Goal: Information Seeking & Learning: Learn about a topic

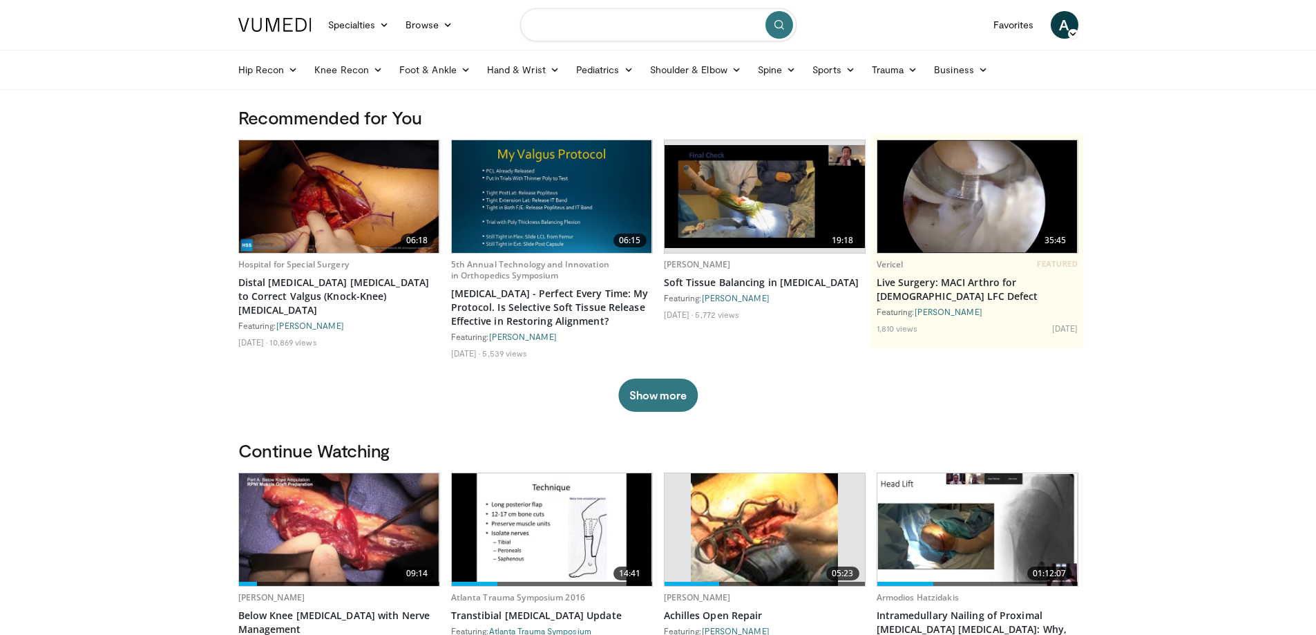
click at [613, 21] on input "Search topics, interventions" at bounding box center [658, 24] width 276 height 33
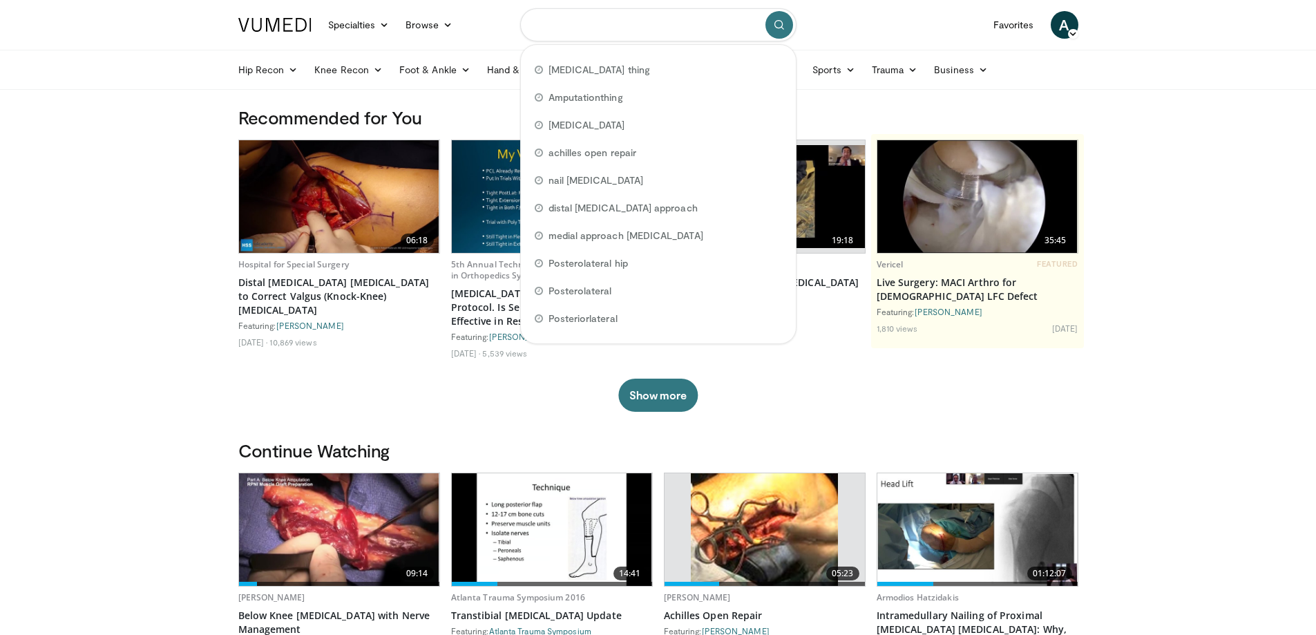
paste input "**********"
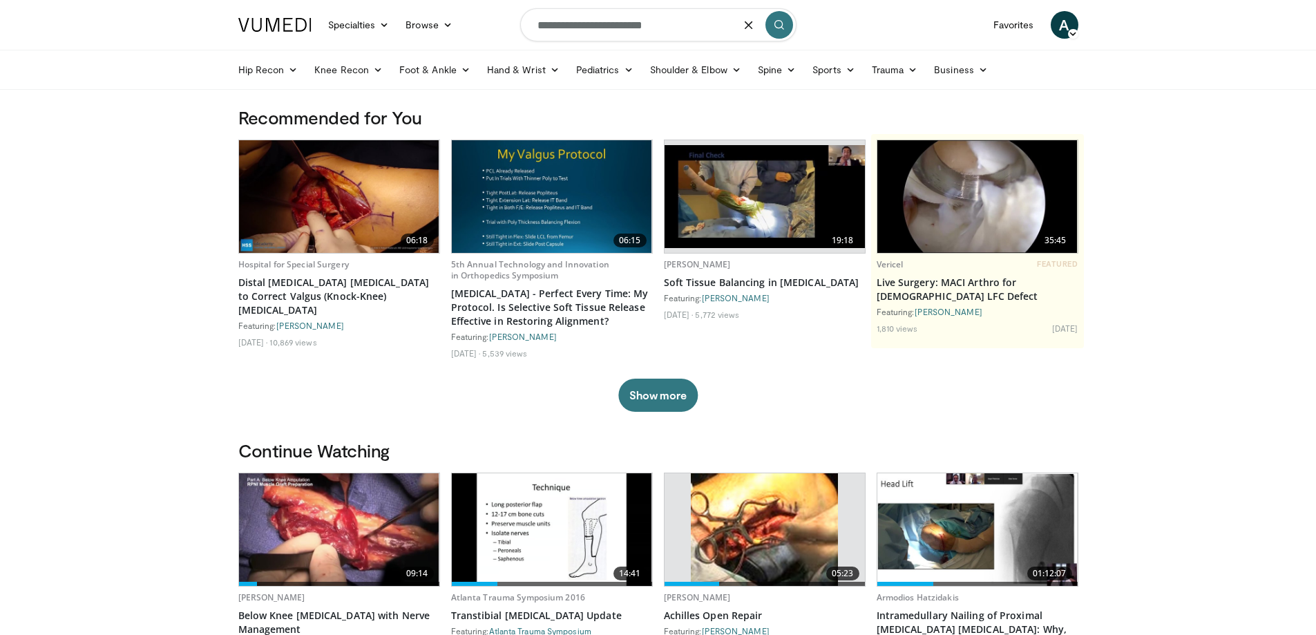
type input "**********"
click at [788, 17] on button "submit" at bounding box center [780, 25] width 28 height 28
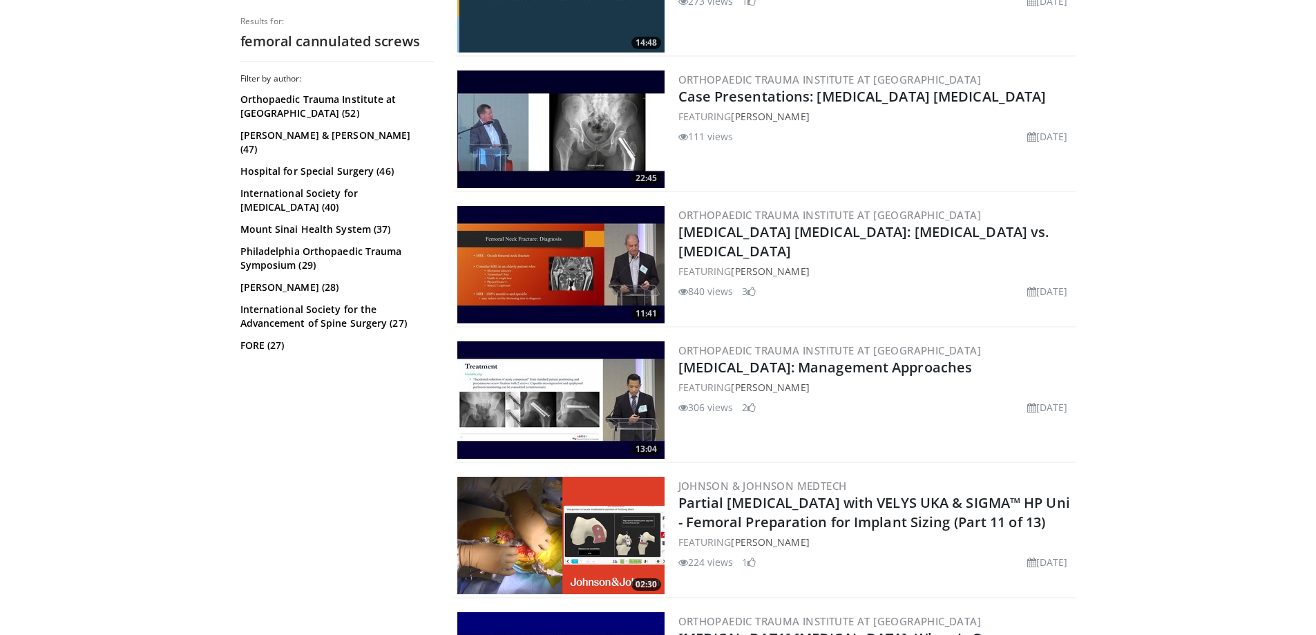
scroll to position [1106, 0]
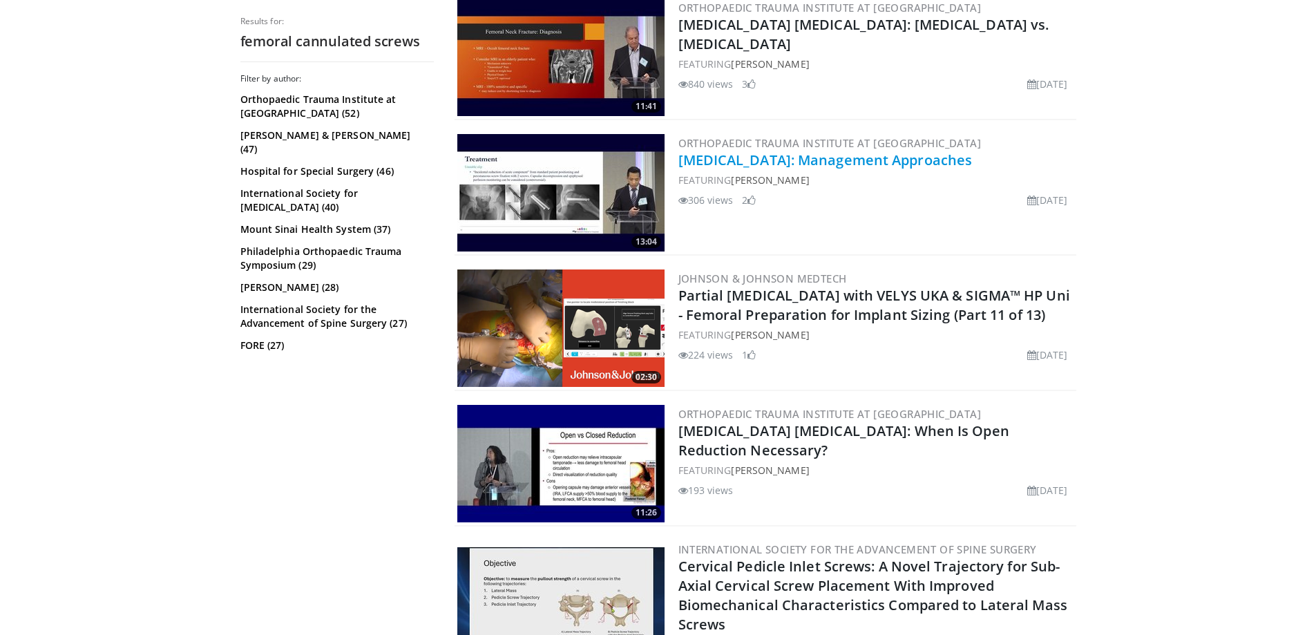
click at [811, 162] on link "Slipped Capital Femoral Epiphysis: Management Approaches" at bounding box center [826, 160] width 294 height 19
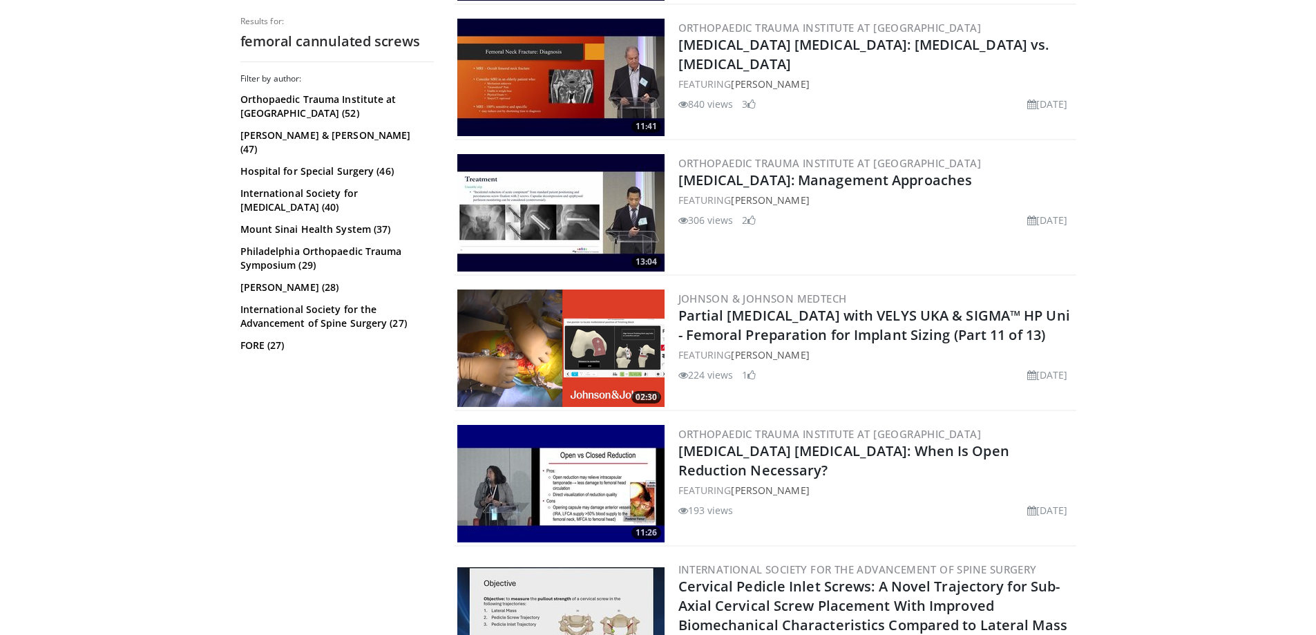
scroll to position [809, 0]
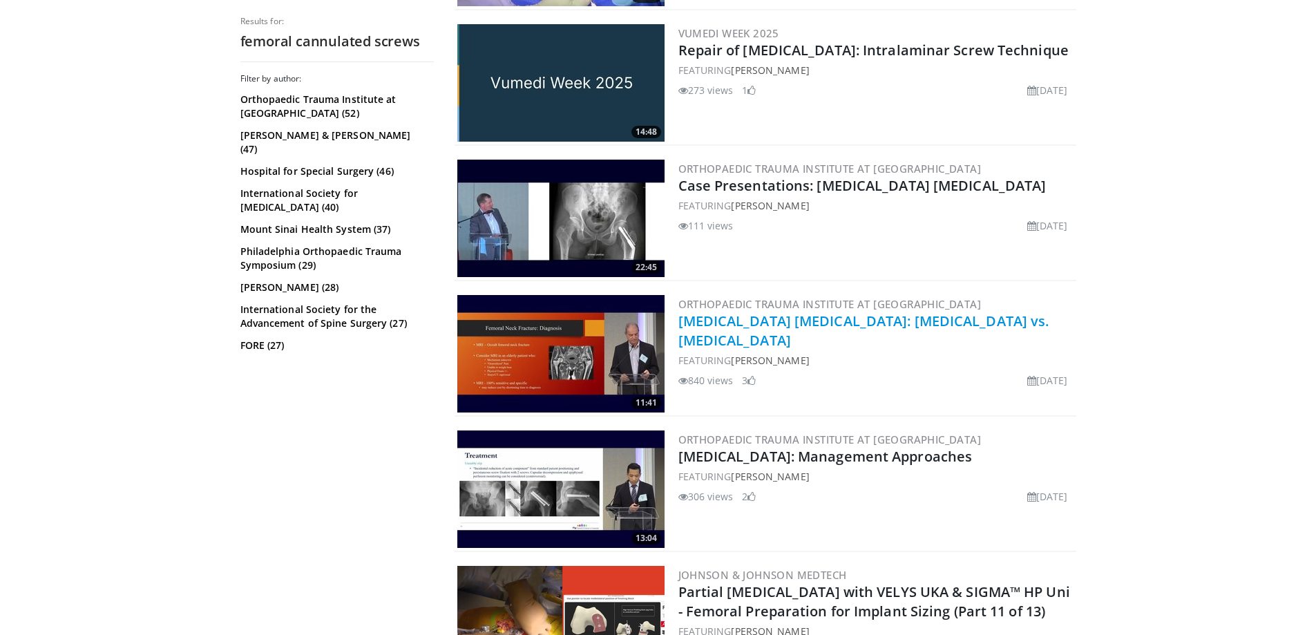
click at [802, 325] on link "[MEDICAL_DATA] [MEDICAL_DATA]: [MEDICAL_DATA] vs. [MEDICAL_DATA]" at bounding box center [864, 331] width 371 height 38
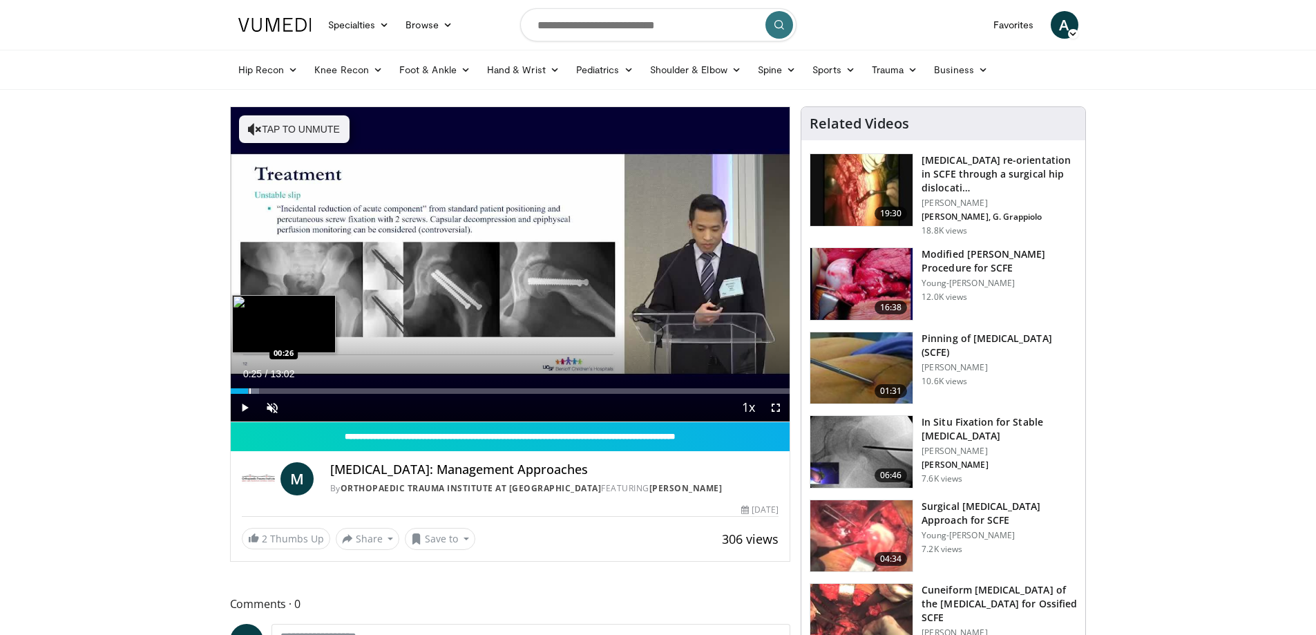
click at [248, 389] on div "Loaded : 5.09% 00:25 00:26" at bounding box center [511, 391] width 560 height 6
click at [278, 387] on div "Loaded : 7.64% 00:25 01:06" at bounding box center [511, 387] width 560 height 13
click at [303, 387] on div "Loaded : 11.47% 01:41 01:41" at bounding box center [511, 387] width 560 height 13
click at [331, 385] on div "Loaded : 17.90% 01:42 02:16" at bounding box center [511, 387] width 560 height 13
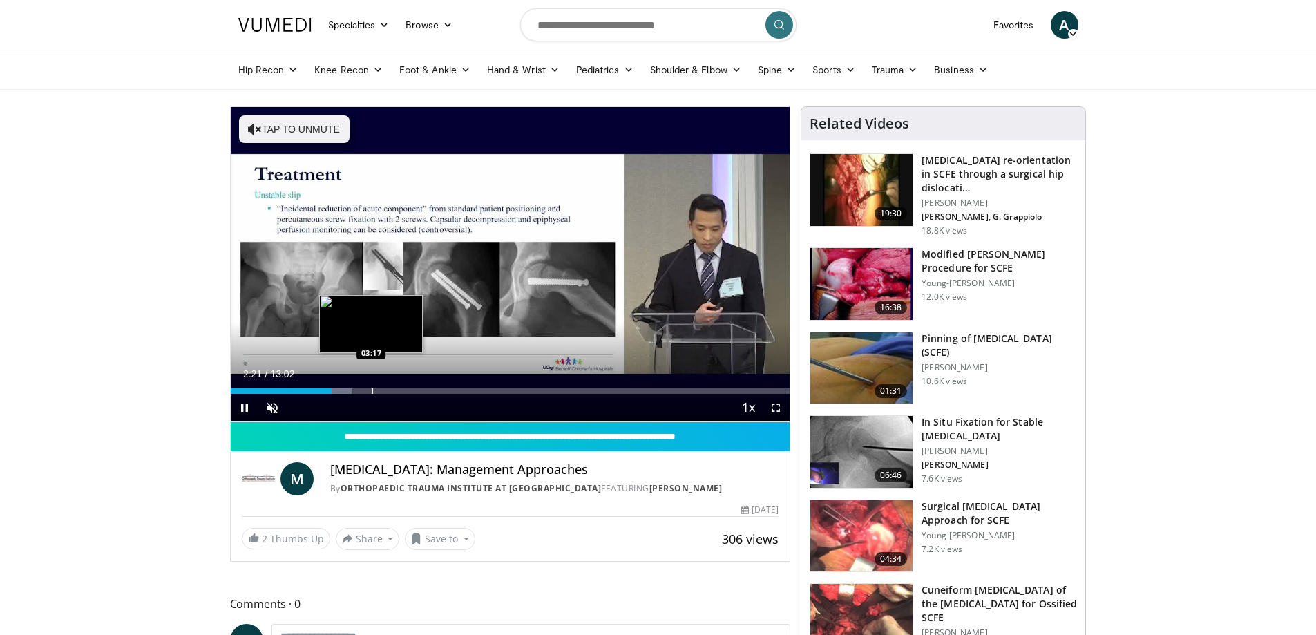
click at [373, 381] on div "Loaded : 21.73% 02:21 03:17" at bounding box center [511, 387] width 560 height 13
click at [417, 386] on div "Loaded : 30.68% 03:22 04:25" at bounding box center [511, 387] width 560 height 13
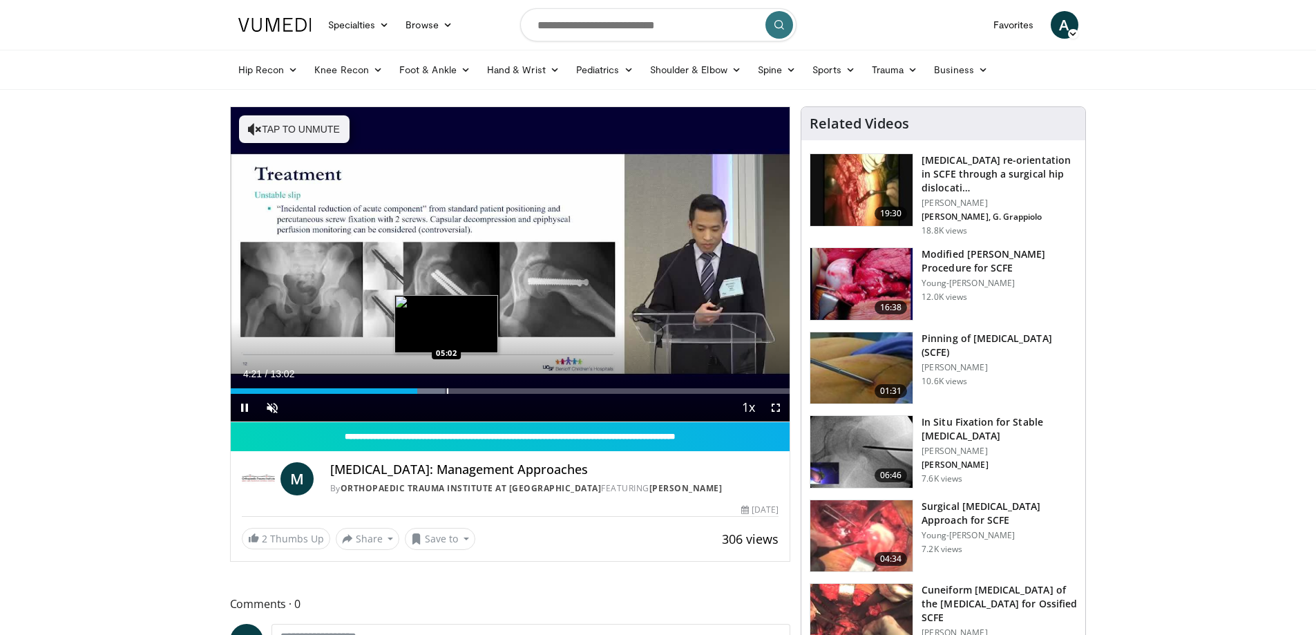
click at [447, 390] on div "Progress Bar" at bounding box center [447, 391] width 1 height 6
click at [430, 392] on div "05:02" at bounding box center [339, 391] width 216 height 6
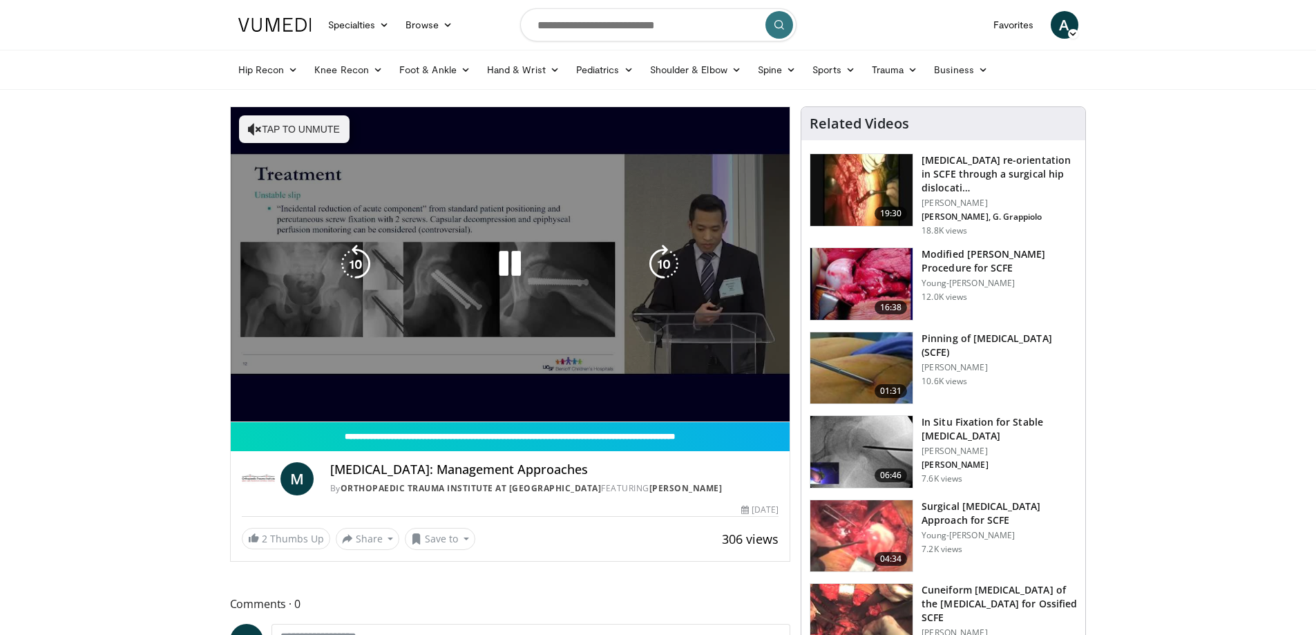
click at [475, 392] on video-js "**********" at bounding box center [511, 264] width 560 height 315
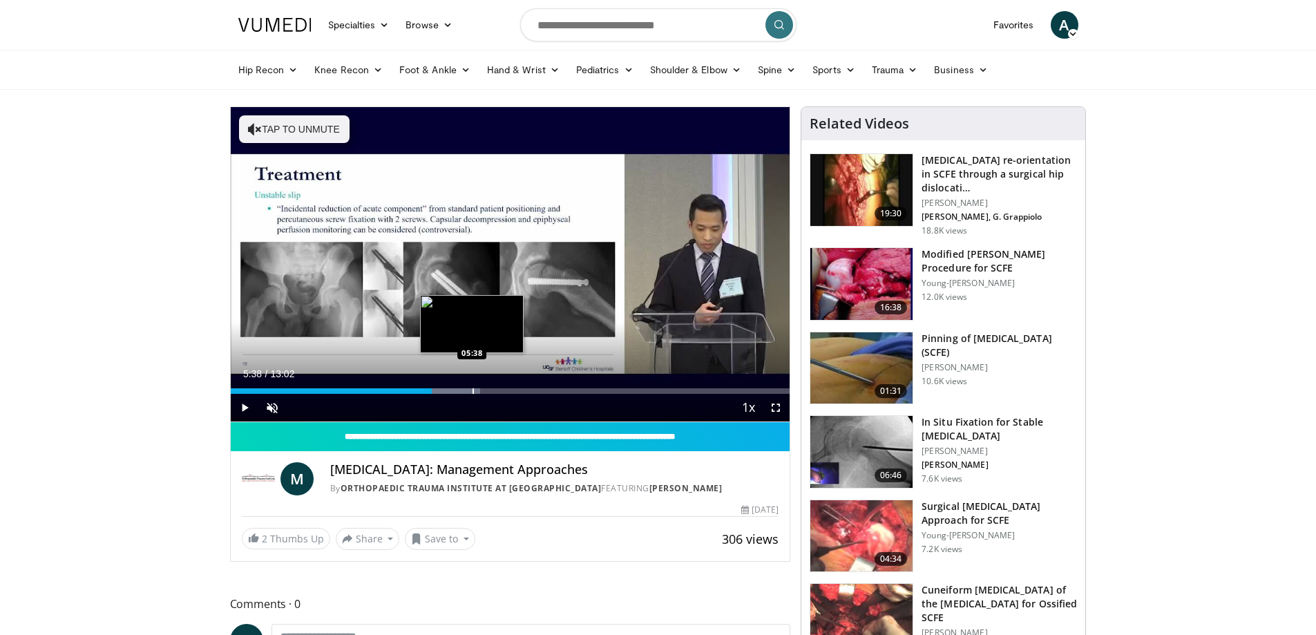
click at [472, 386] on div "Loaded : 44.62% 05:38 05:38" at bounding box center [511, 387] width 560 height 13
click at [495, 388] on div "Progress Bar" at bounding box center [495, 391] width 1 height 6
click at [777, 408] on span "Video Player" at bounding box center [776, 408] width 28 height 28
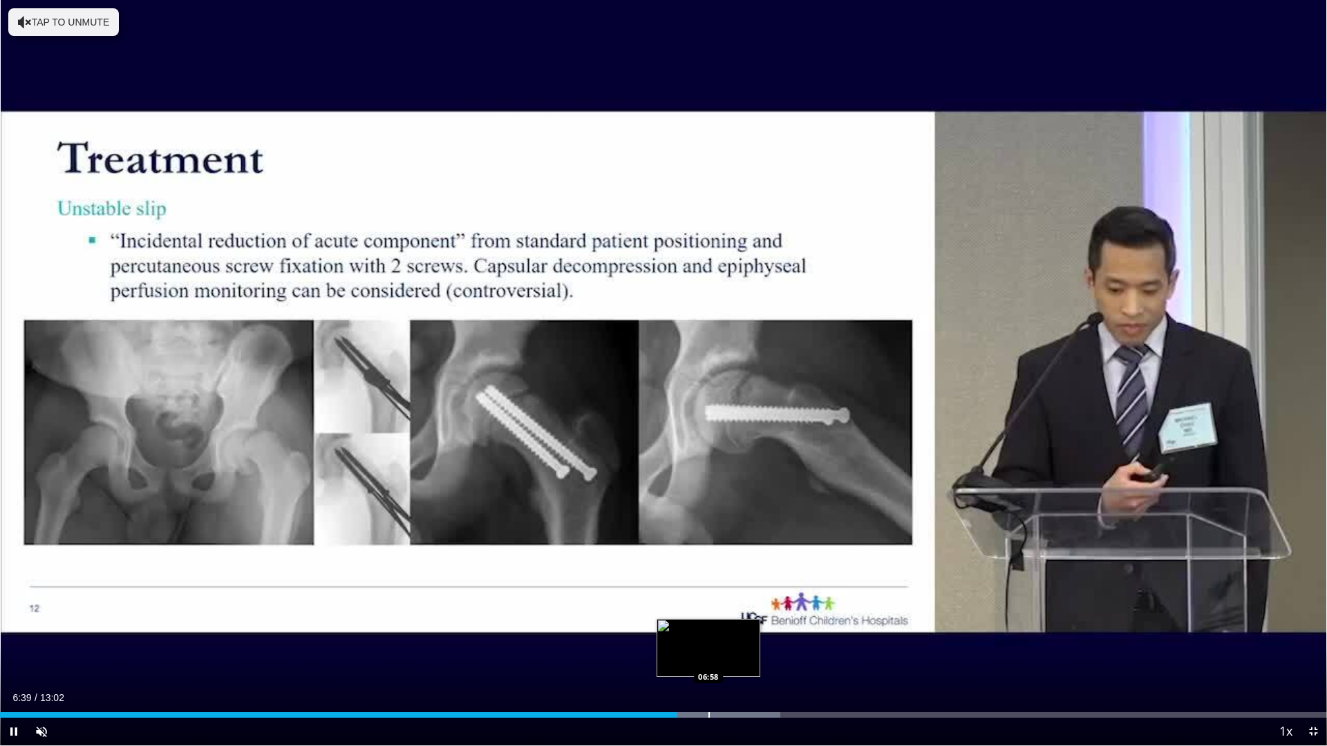
click at [708, 634] on div "Loaded : 58.81% 06:39 06:58" at bounding box center [663, 711] width 1327 height 13
click at [750, 634] on div "Loaded : 59.92% 06:58 07:22" at bounding box center [663, 711] width 1327 height 13
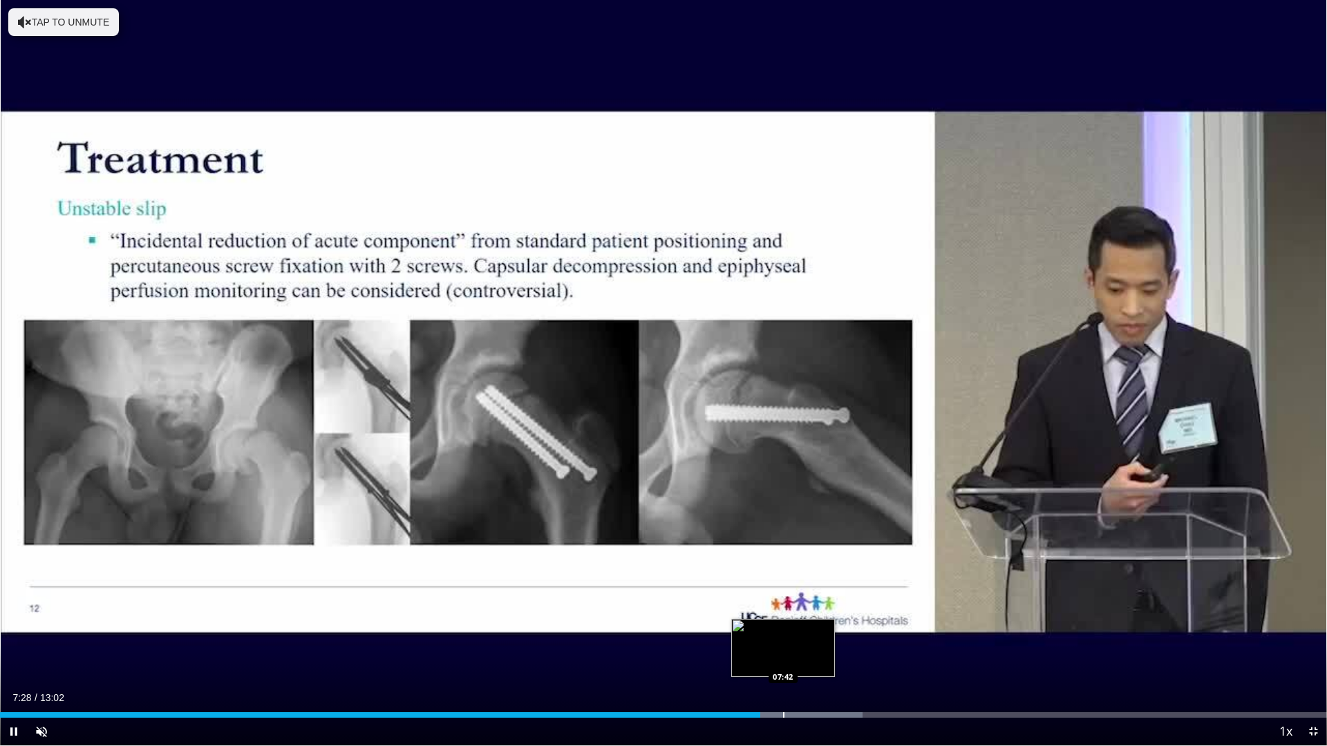
click at [783, 634] on div "Progress Bar" at bounding box center [783, 715] width 1 height 6
click at [815, 634] on div "Progress Bar" at bounding box center [815, 715] width 1 height 6
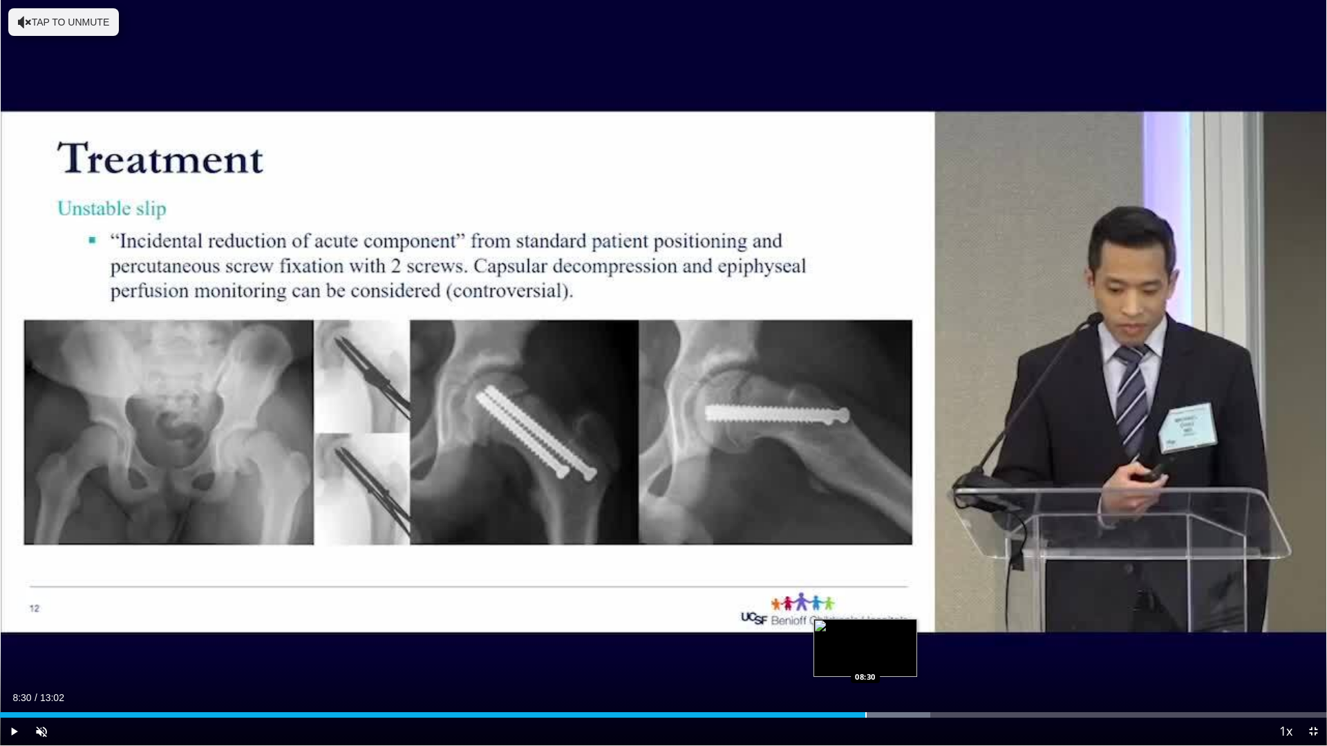
click at [865, 634] on div "Progress Bar" at bounding box center [865, 715] width 1 height 6
click at [882, 634] on div "Progress Bar" at bounding box center [880, 715] width 1 height 6
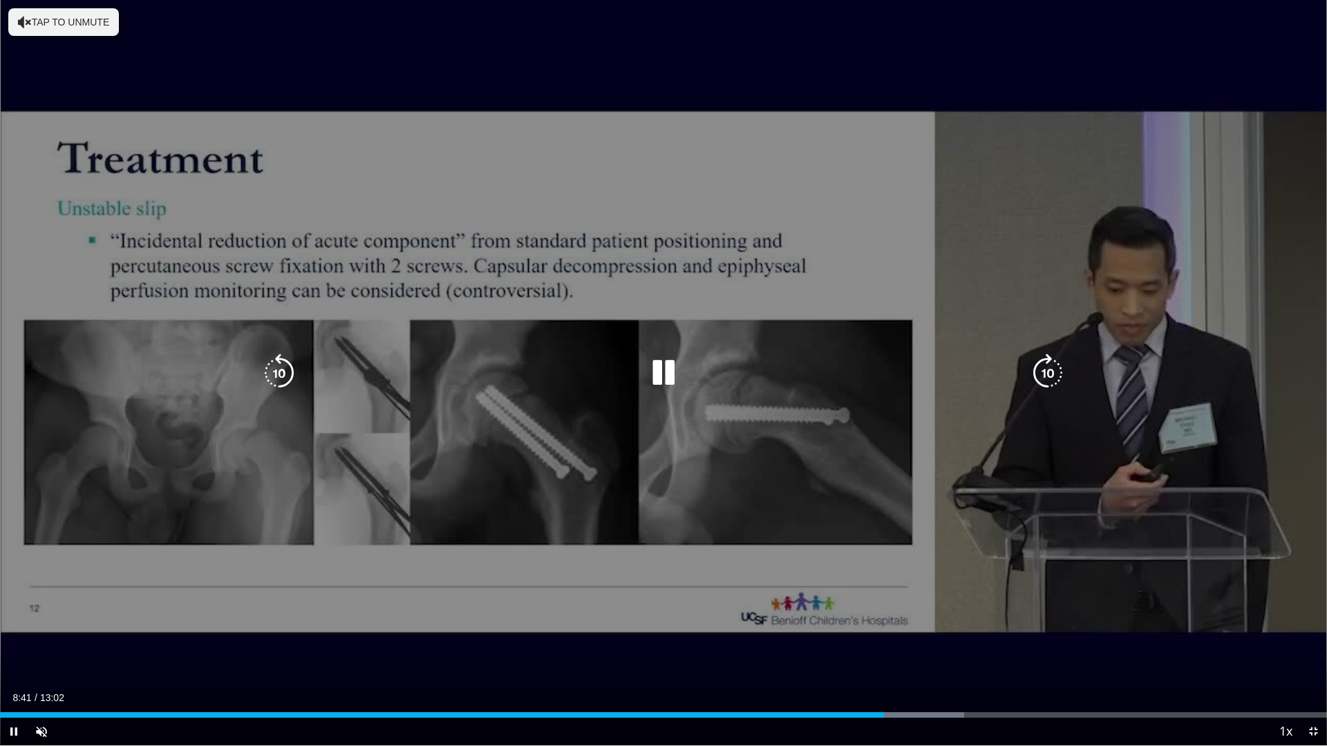
click at [914, 634] on div "Loaded : 72.67% 08:41 08:53" at bounding box center [663, 711] width 1327 height 13
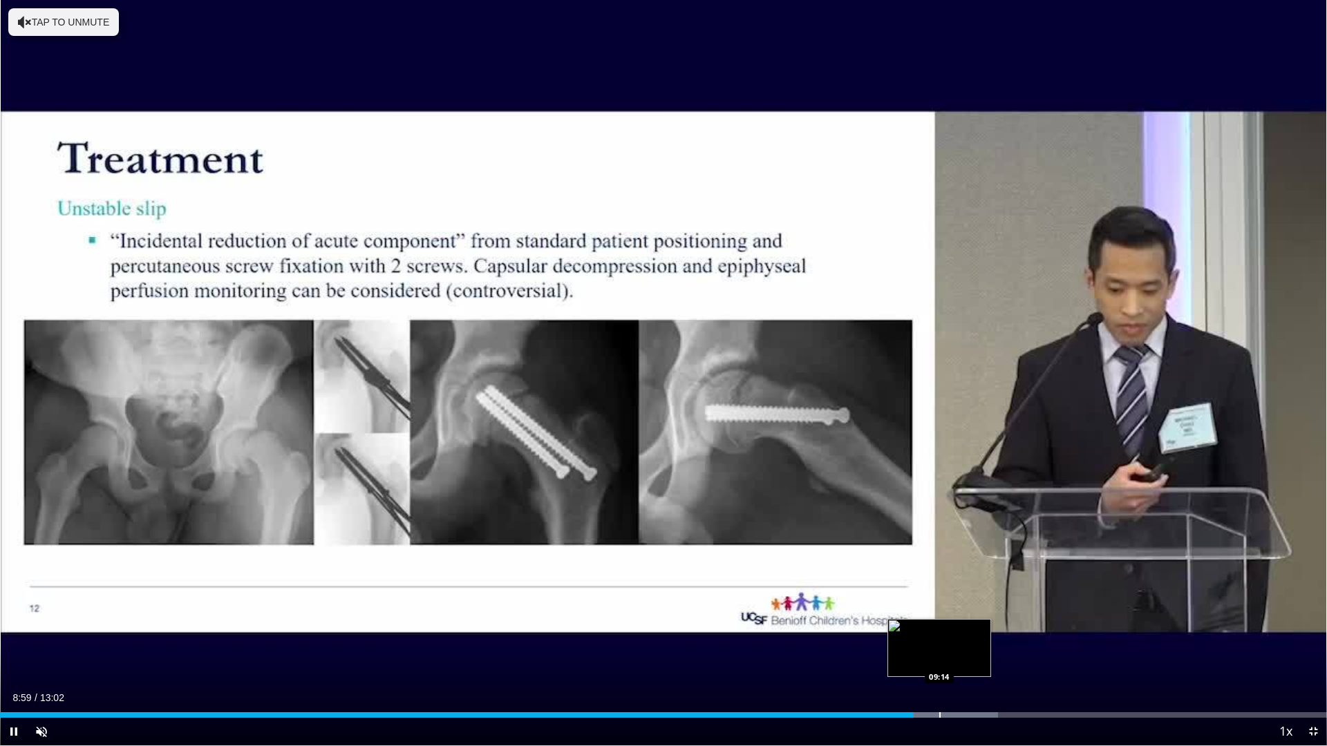
click at [947, 634] on div "Loaded : 75.23% 08:59 09:14" at bounding box center [663, 711] width 1327 height 13
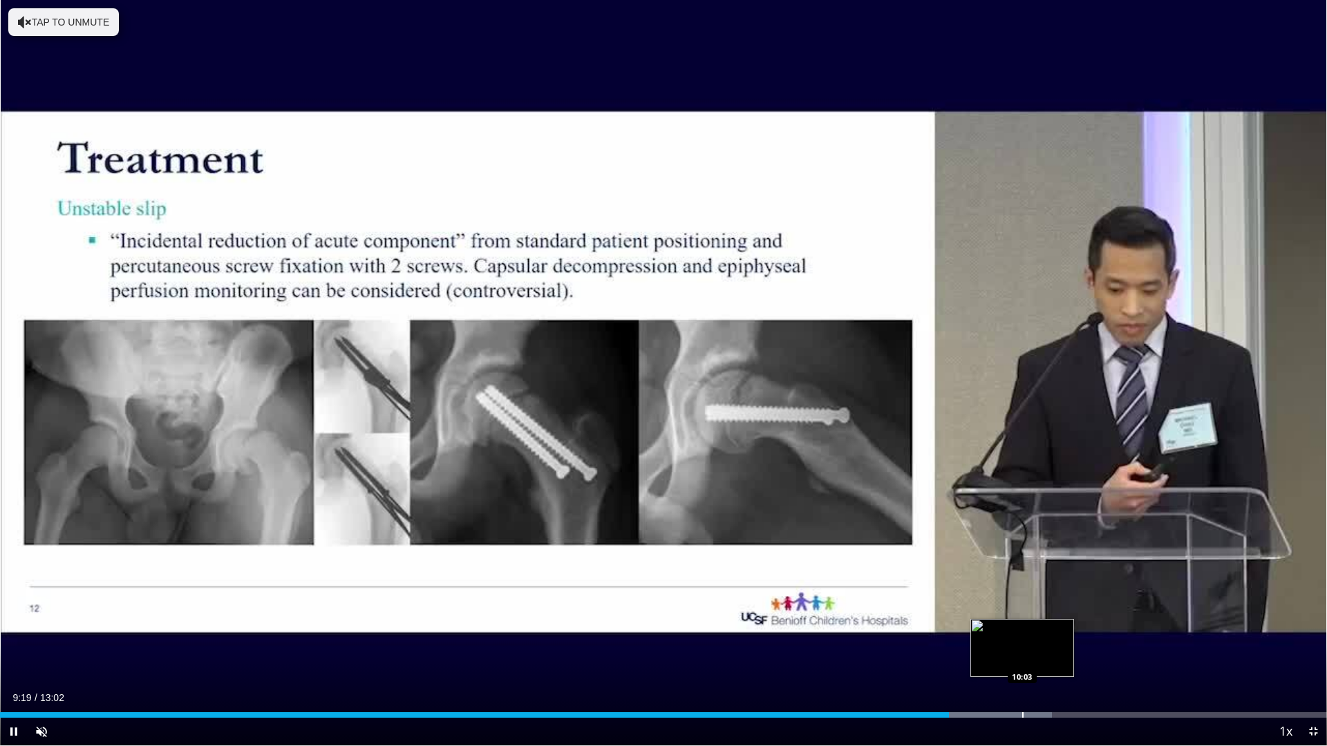
click at [1022, 634] on div "Loaded : 79.26% 09:20 10:03" at bounding box center [663, 711] width 1327 height 13
click at [1315, 634] on span "Video Player" at bounding box center [1313, 732] width 28 height 28
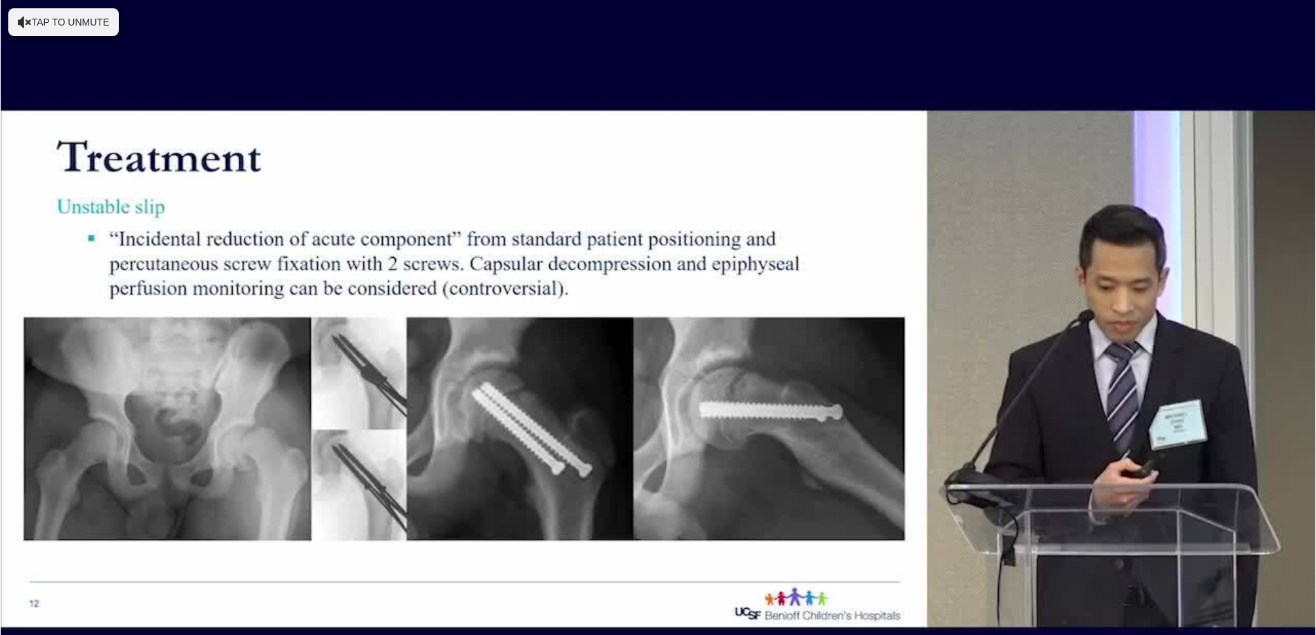
scroll to position [346, 0]
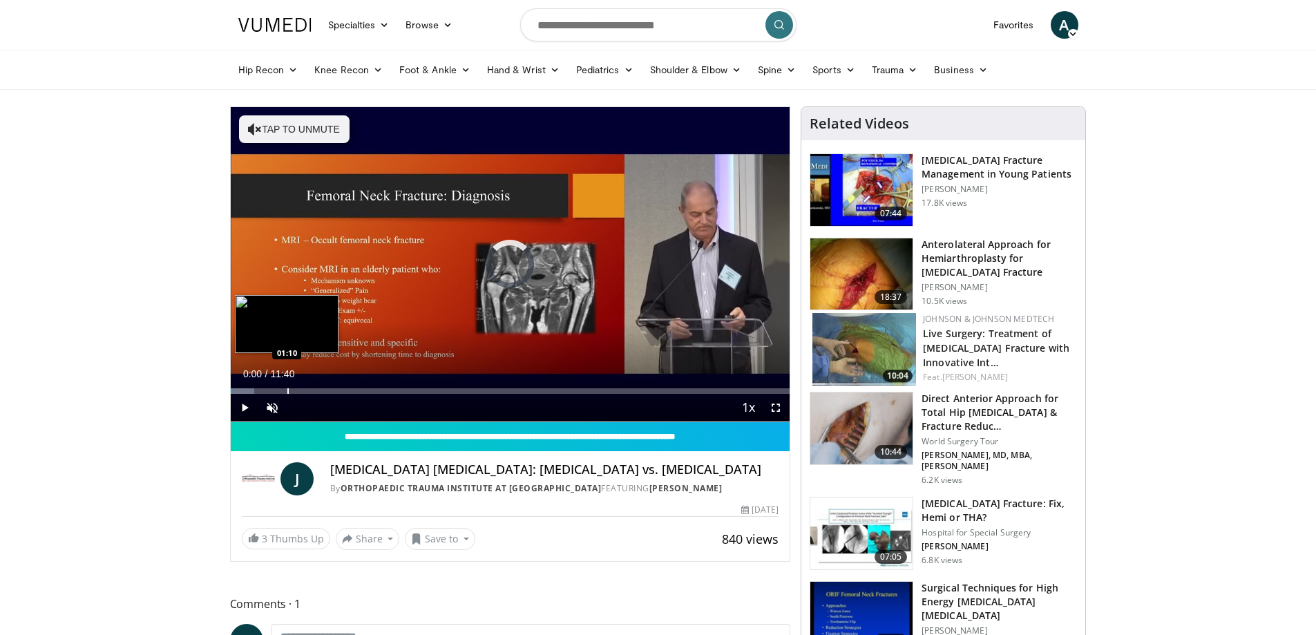
click at [287, 382] on div "Loaded : 4.28% 00:00 01:10" at bounding box center [511, 387] width 560 height 13
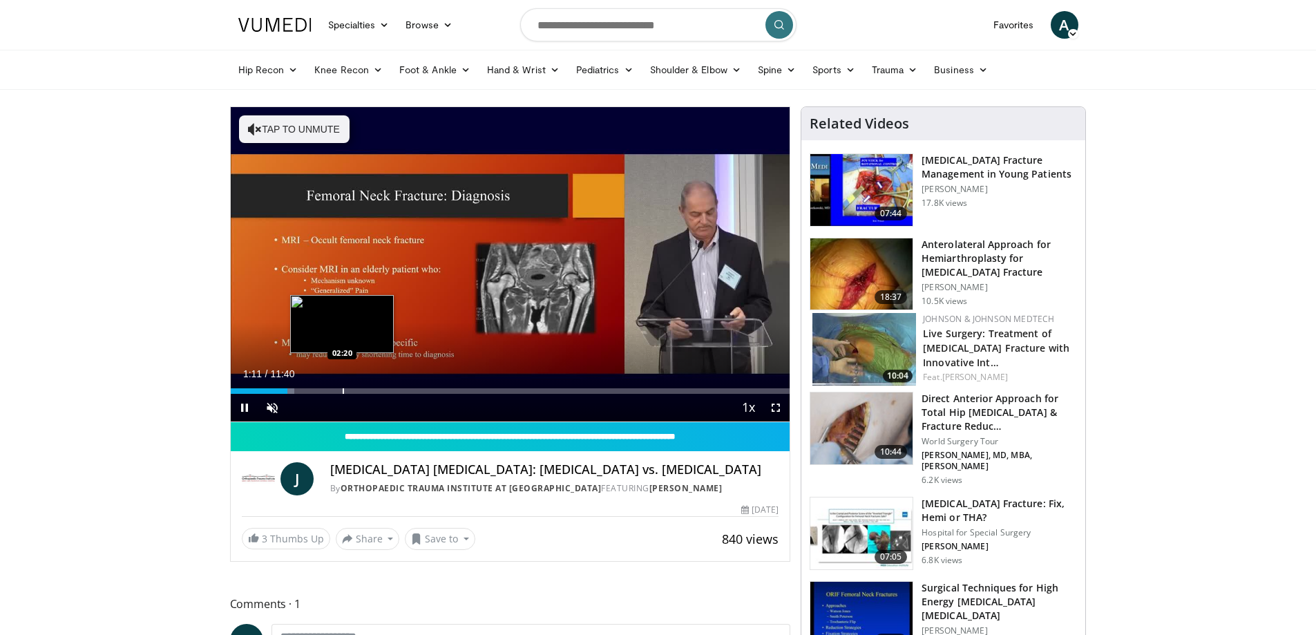
click at [343, 388] on div "Progress Bar" at bounding box center [343, 391] width 1 height 6
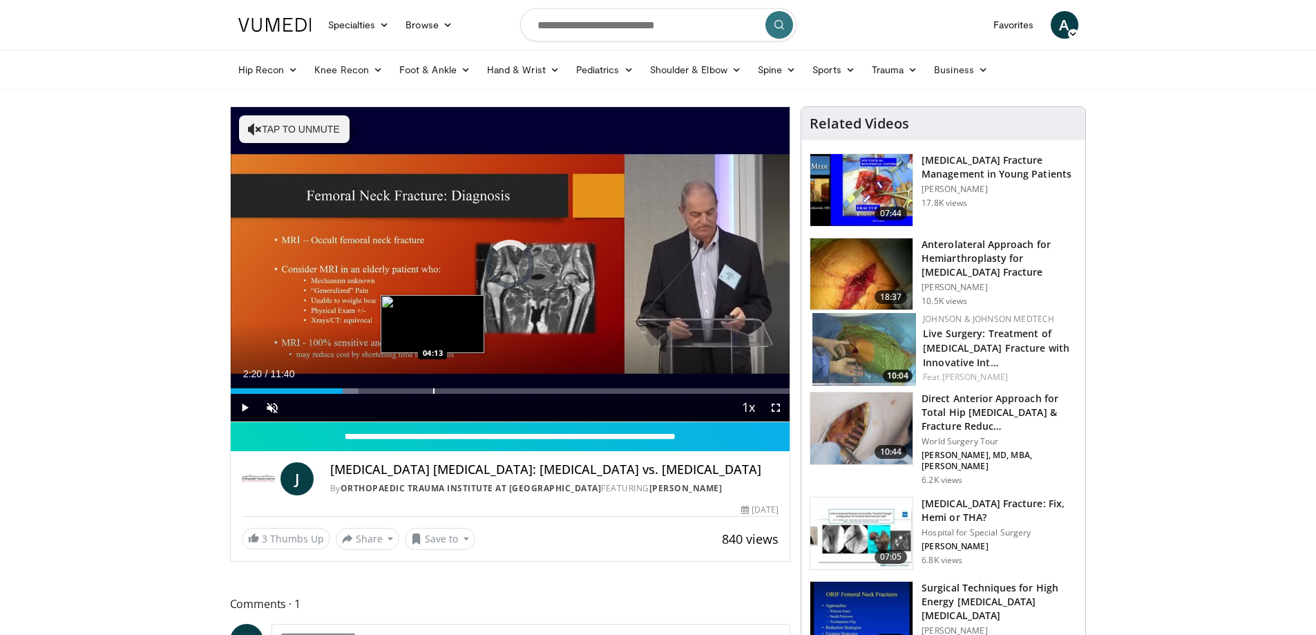
click at [433, 385] on div "Loaded : 22.85% 02:20 04:13" at bounding box center [511, 387] width 560 height 13
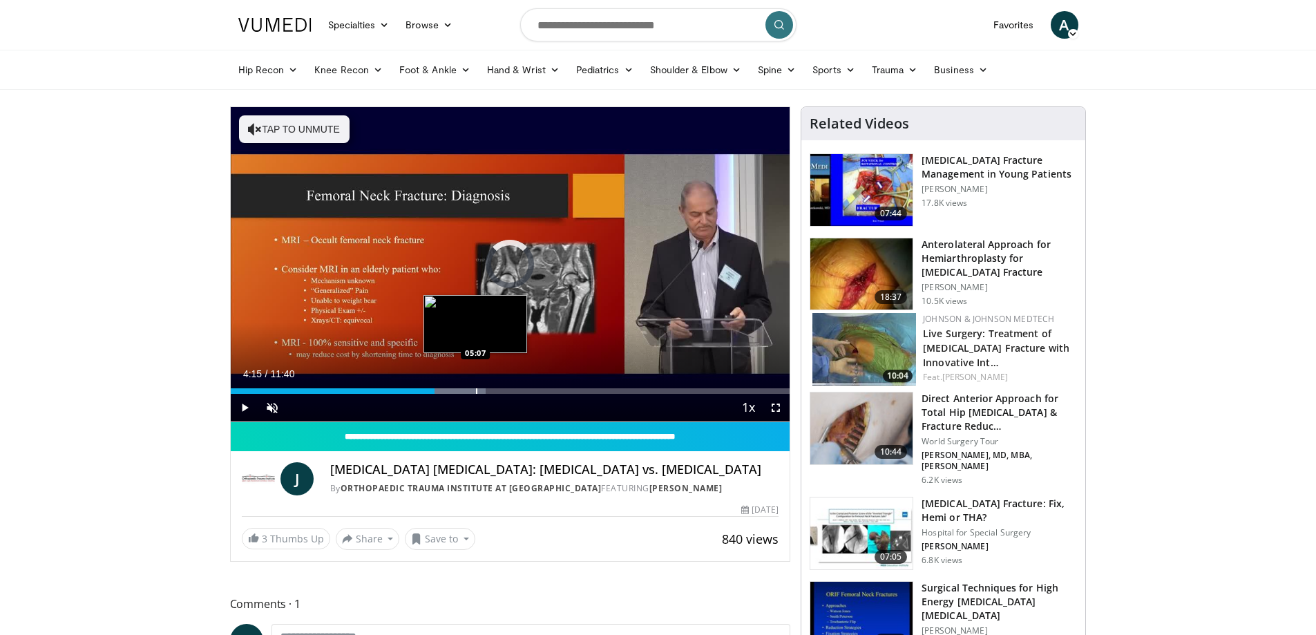
click at [476, 390] on div "Progress Bar" at bounding box center [476, 391] width 1 height 6
click at [511, 390] on div "Progress Bar" at bounding box center [511, 391] width 1 height 6
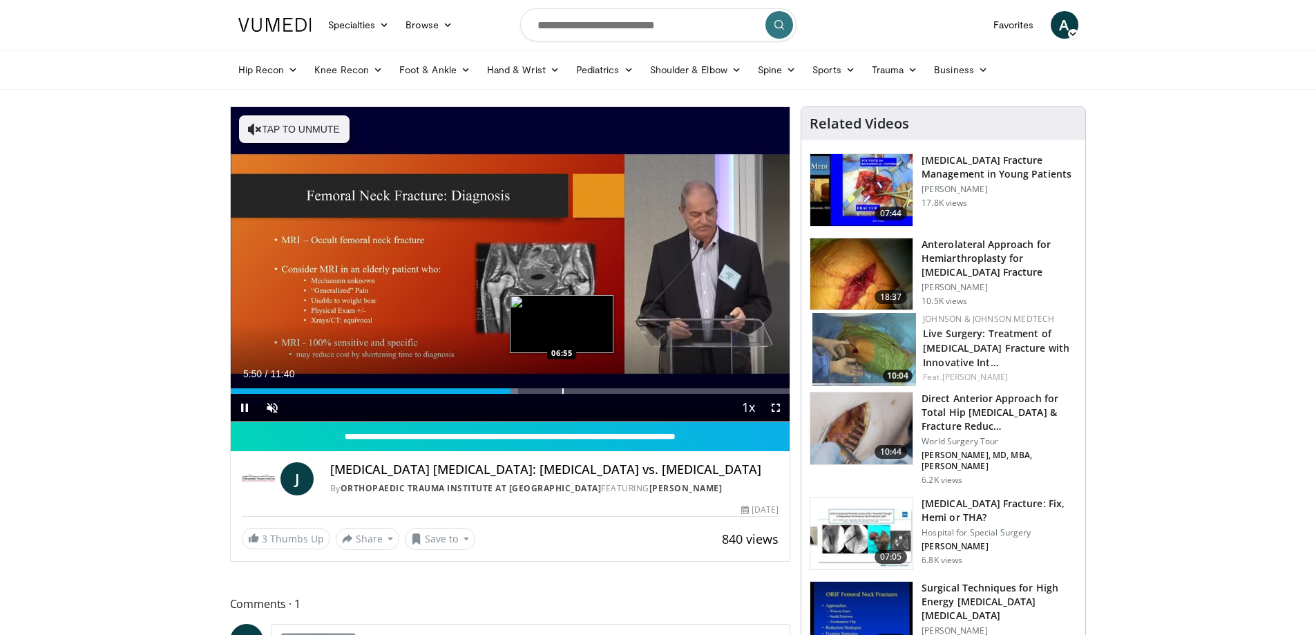
click at [563, 388] on div "Progress Bar" at bounding box center [563, 391] width 1 height 6
click at [779, 406] on span "Video Player" at bounding box center [776, 408] width 28 height 28
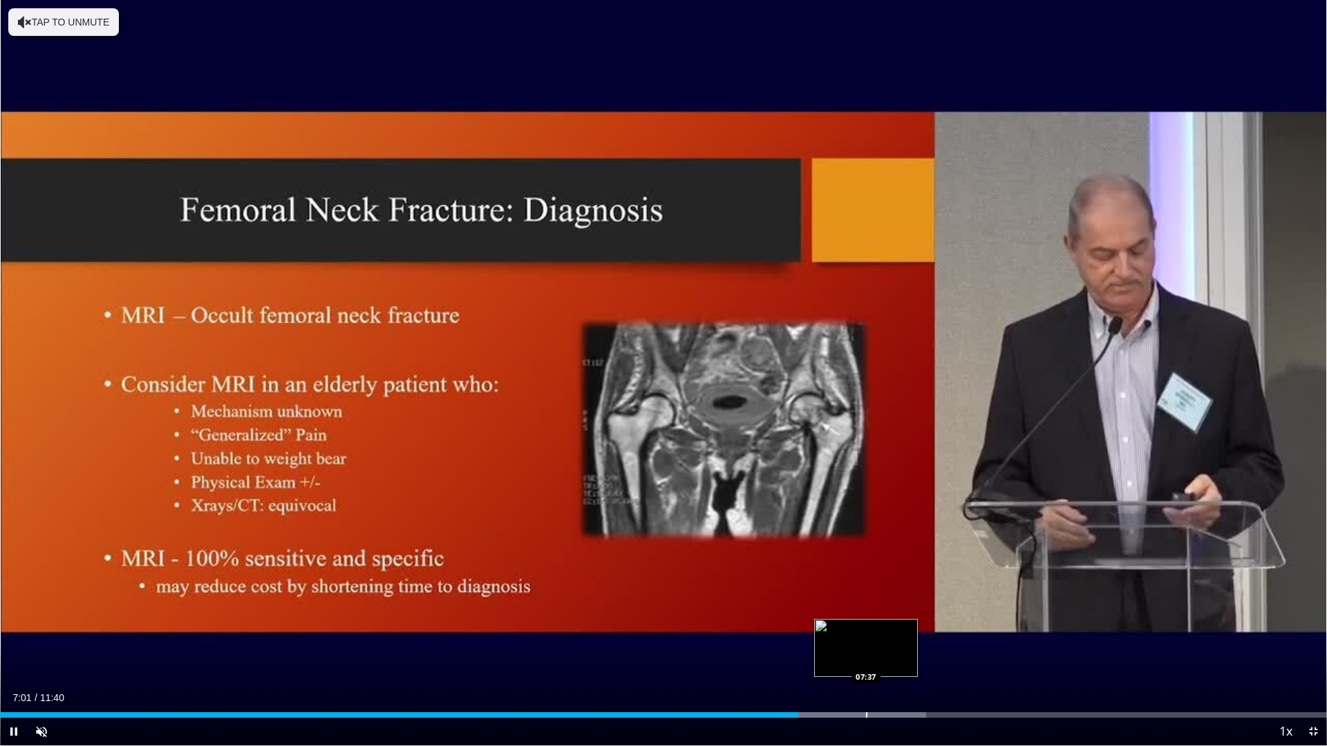
click at [866, 634] on div "Progress Bar" at bounding box center [866, 715] width 1 height 6
drag, startPoint x: 897, startPoint y: 711, endPoint x: 905, endPoint y: 712, distance: 8.3
click at [902, 634] on div "Loaded : 71.22% 07:53 07:53" at bounding box center [663, 711] width 1327 height 13
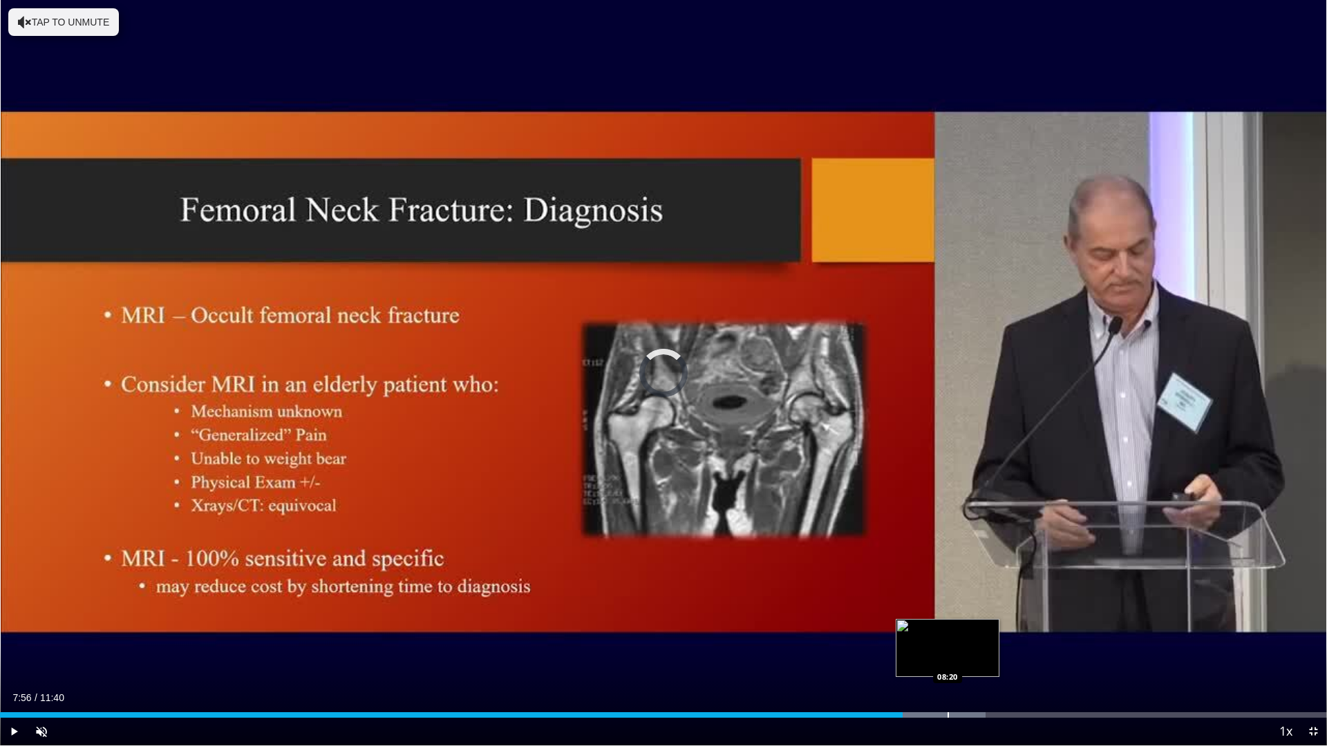
click at [947, 634] on div "Loaded : 74.27% 07:56 08:20" at bounding box center [663, 711] width 1327 height 13
click at [997, 634] on div "Loaded : 81.20% 08:23 08:43" at bounding box center [663, 715] width 1327 height 6
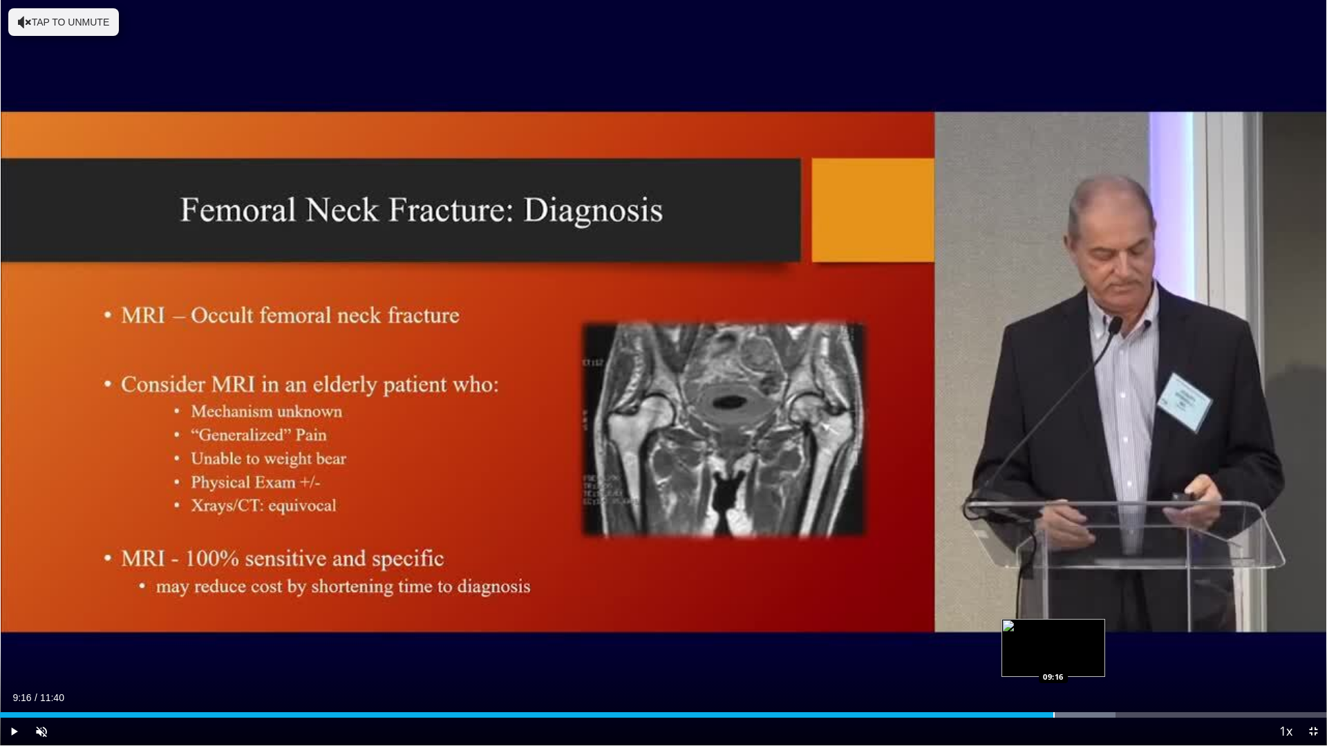
click at [1053, 634] on div "Progress Bar" at bounding box center [1053, 715] width 1 height 6
click at [1075, 634] on div "Progress Bar" at bounding box center [1073, 715] width 1 height 6
